Goal: Transaction & Acquisition: Purchase product/service

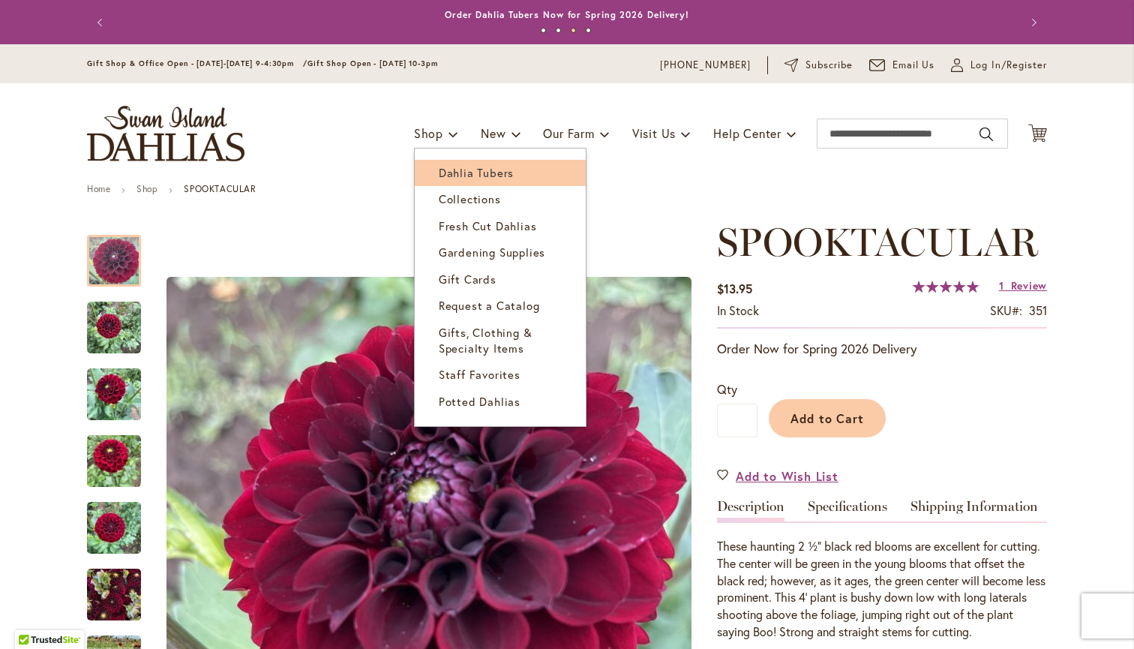
click at [458, 169] on span "Dahlia Tubers" at bounding box center [476, 172] width 75 height 15
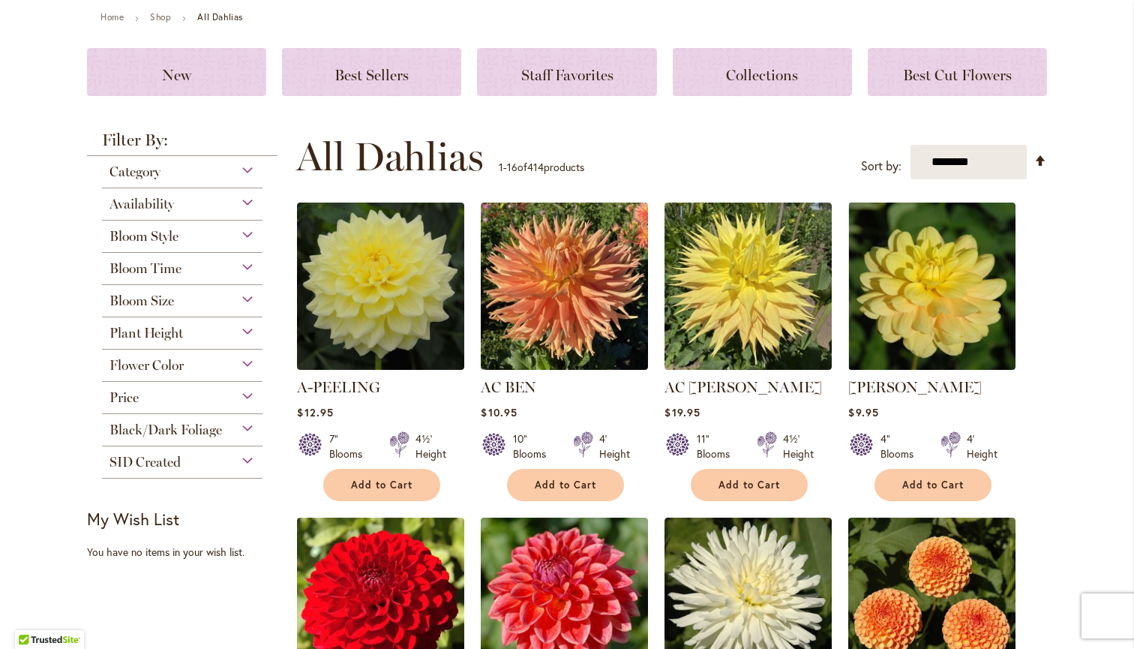
scroll to position [173, 0]
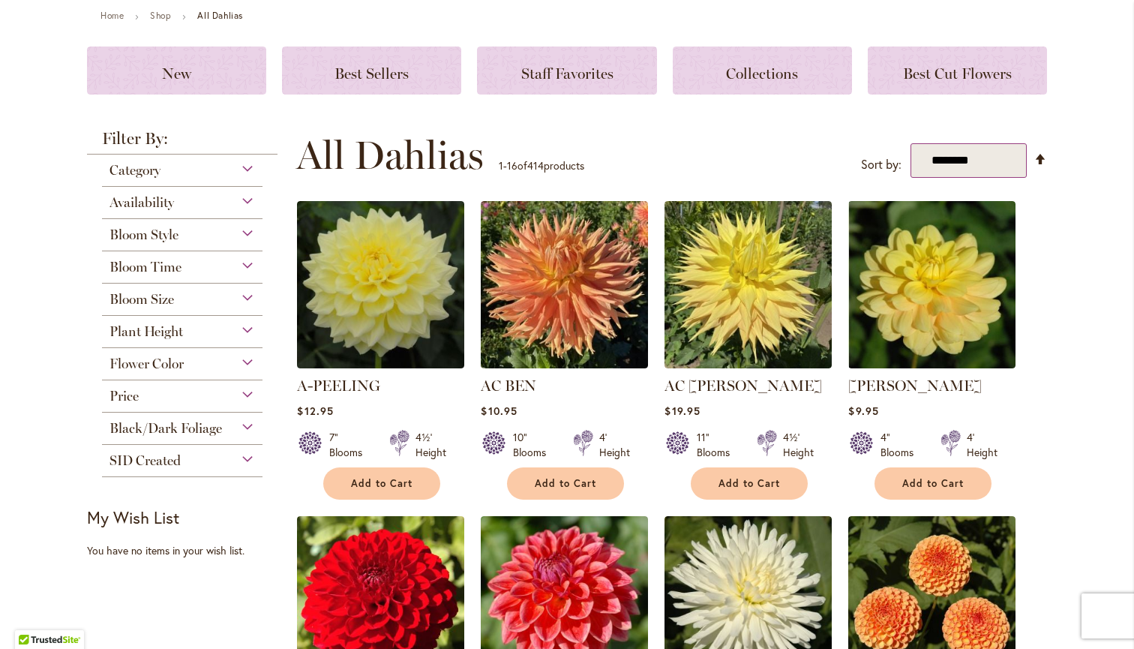
select select "*****"
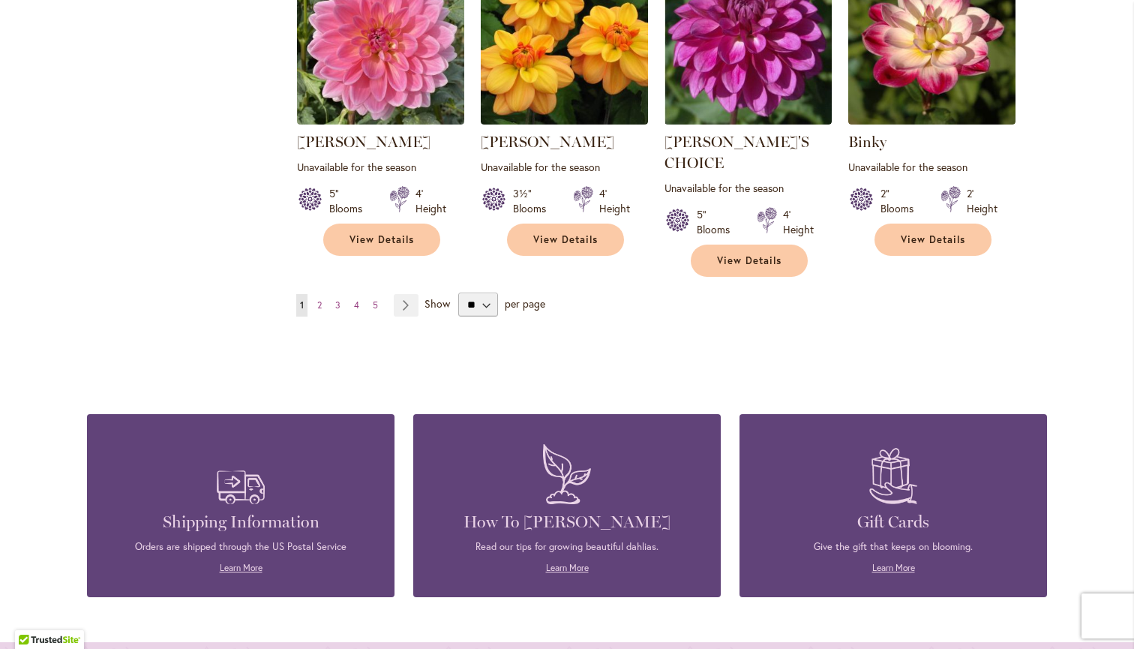
scroll to position [1397, 0]
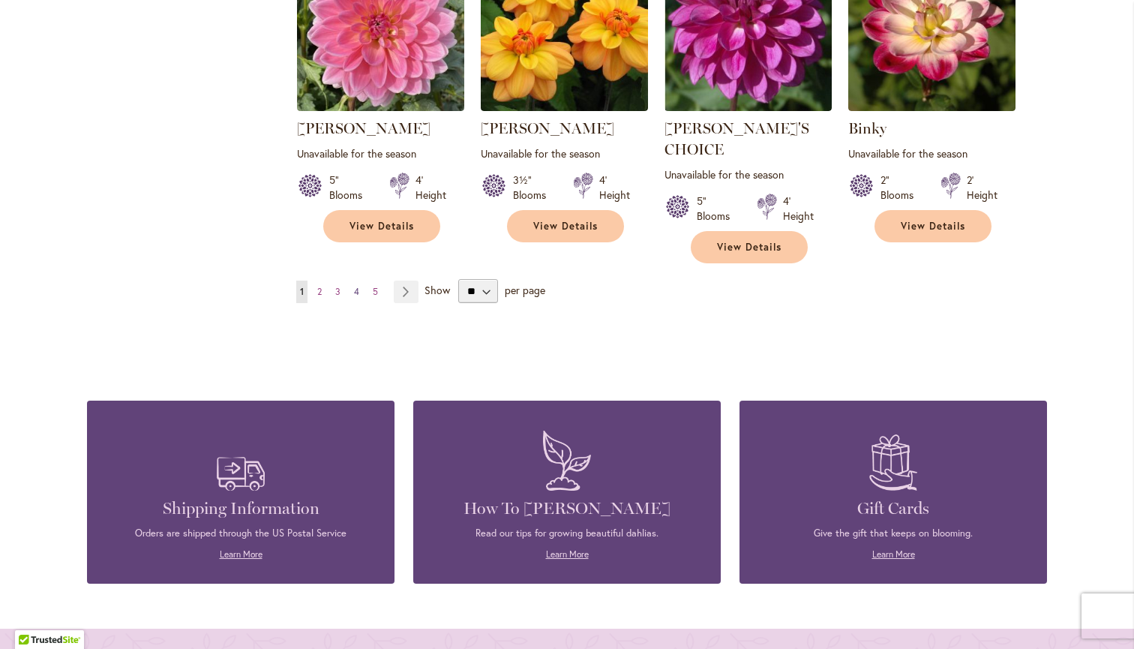
click at [356, 286] on span "4" at bounding box center [356, 291] width 5 height 11
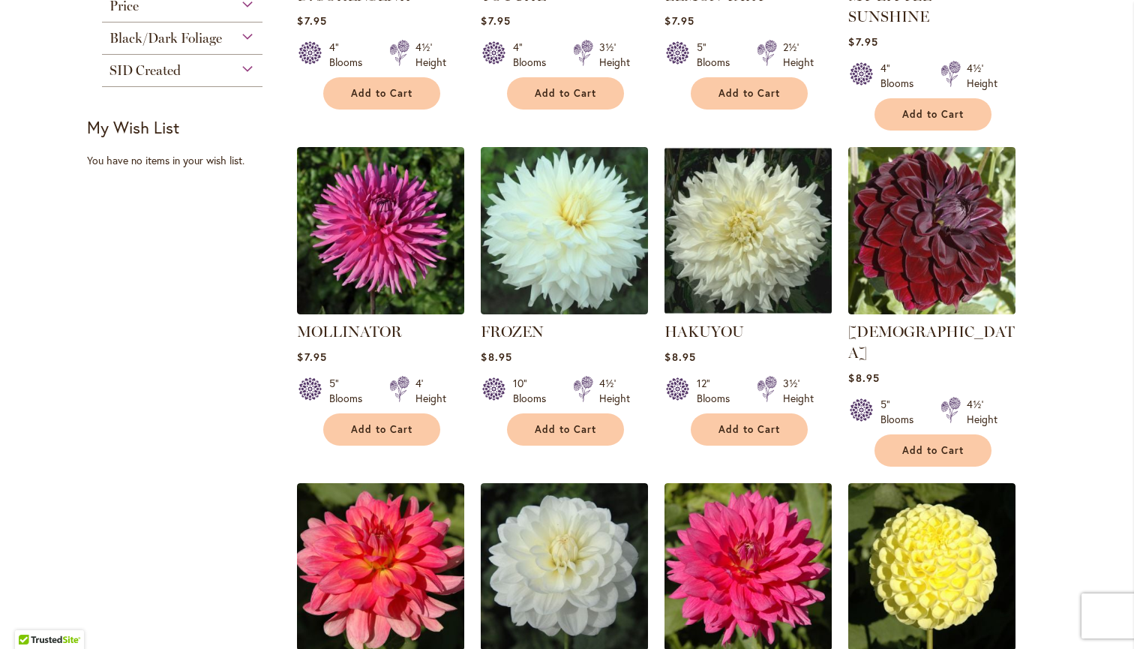
scroll to position [569, 0]
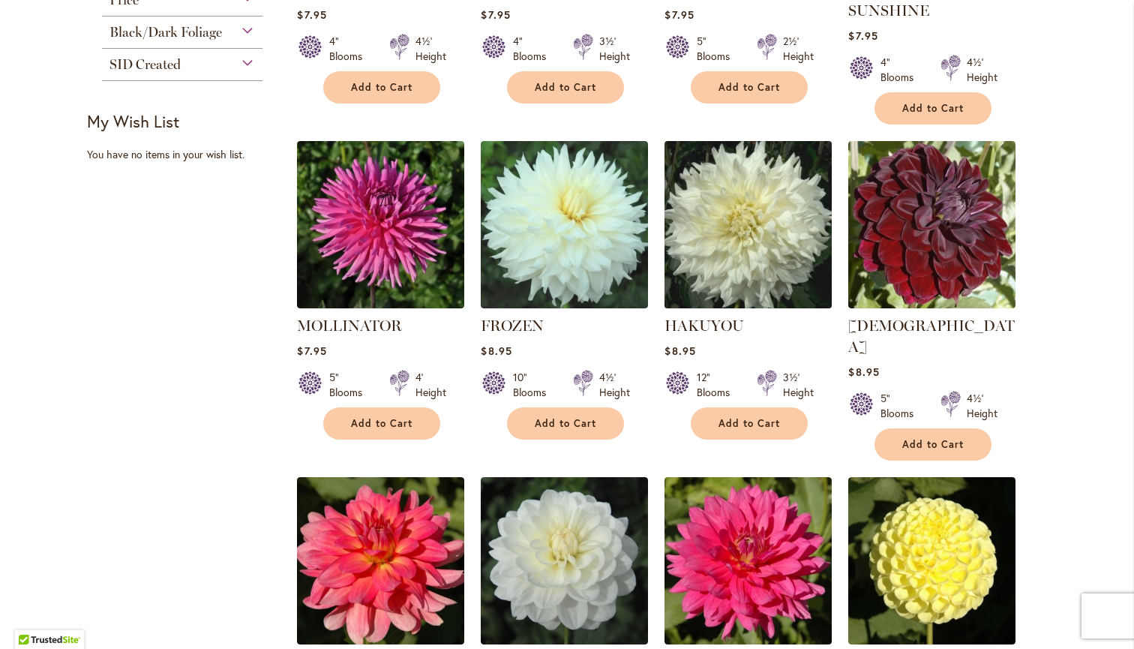
click at [717, 252] on img at bounding box center [749, 225] width 176 height 176
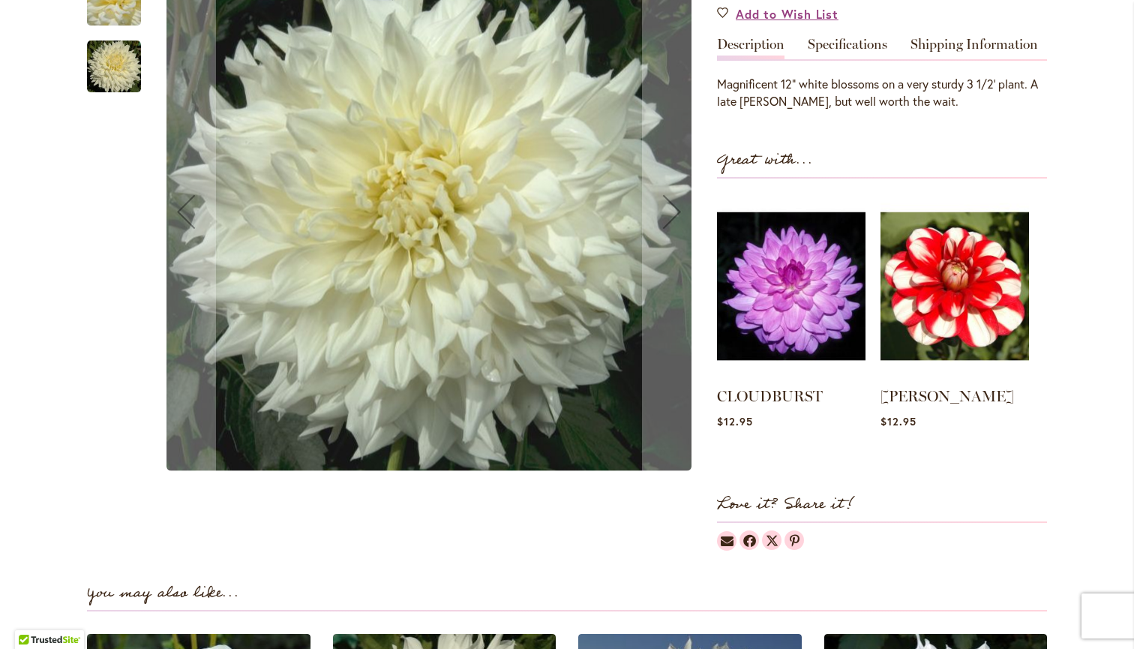
scroll to position [265, 0]
